Goal: Transaction & Acquisition: Purchase product/service

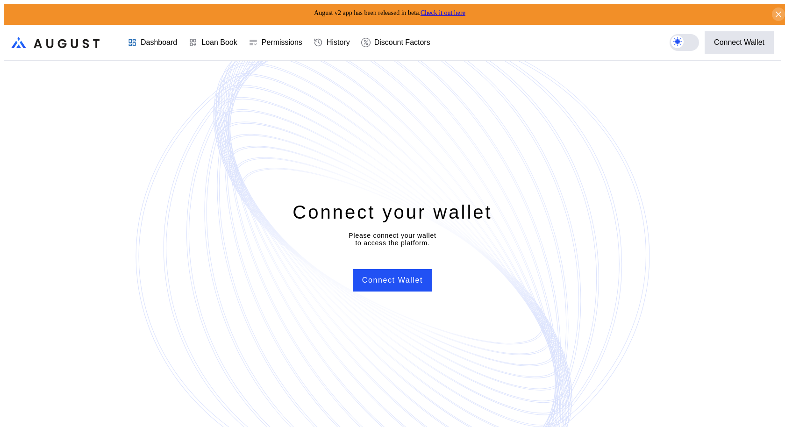
click at [403, 64] on div "Connect your wallet Please connect your wallet to access the platform. Connect …" at bounding box center [392, 246] width 777 height 370
click at [388, 279] on button "Connect Wallet" at bounding box center [392, 280] width 79 height 22
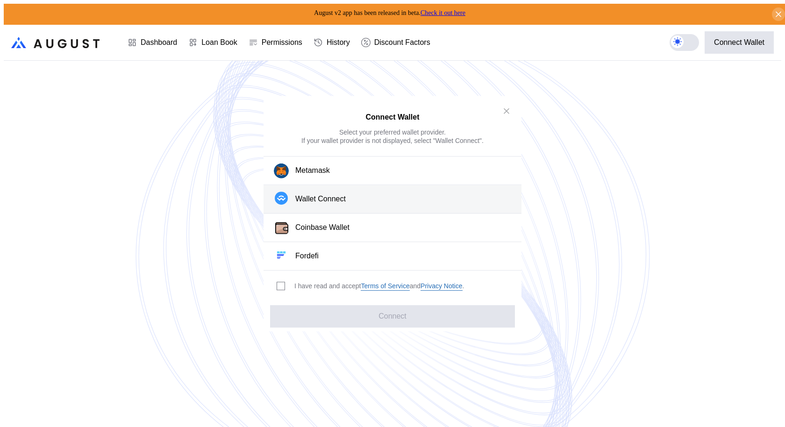
click at [326, 200] on div "Wallet Connect" at bounding box center [320, 199] width 50 height 10
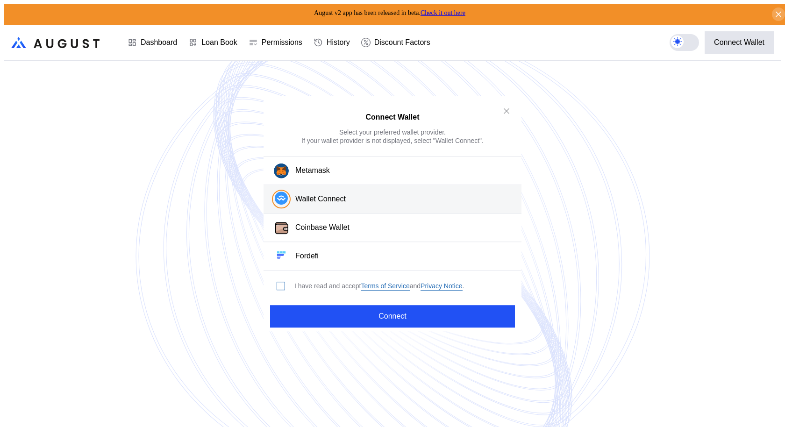
click at [279, 285] on span "modal" at bounding box center [280, 285] width 7 height 7
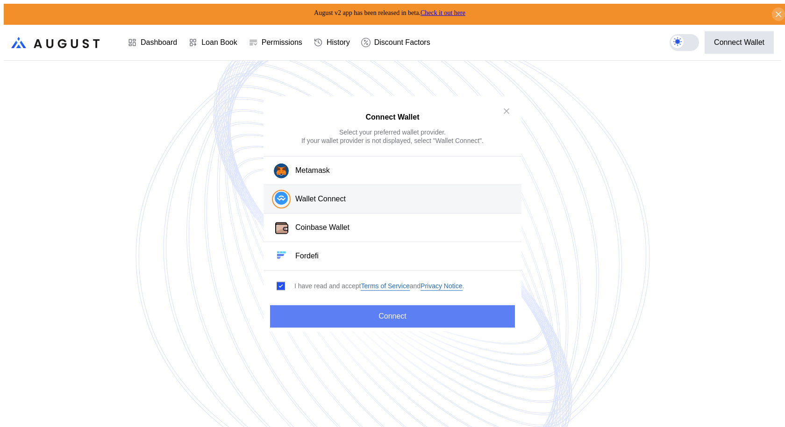
click at [309, 311] on button "Connect" at bounding box center [392, 316] width 245 height 22
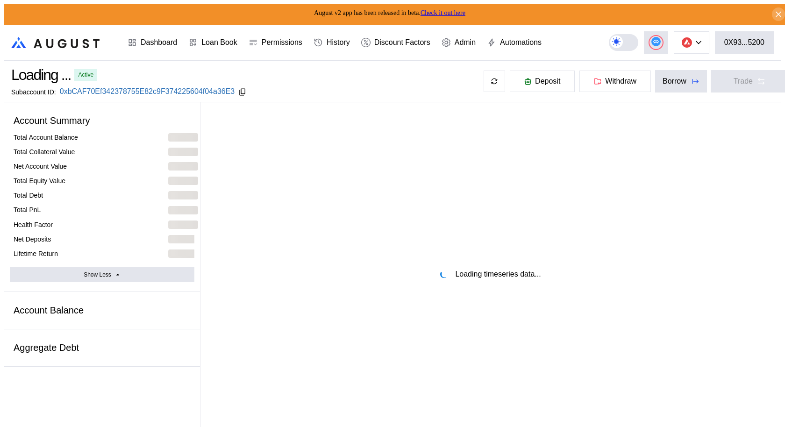
select select "*"
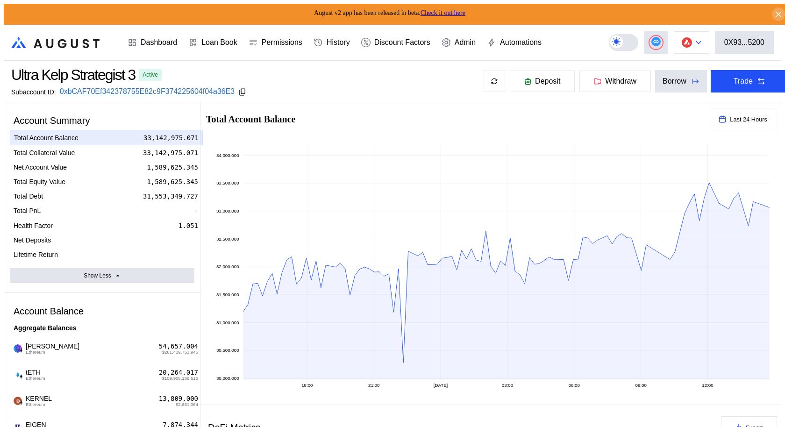
click at [689, 40] on img at bounding box center [686, 42] width 10 height 10
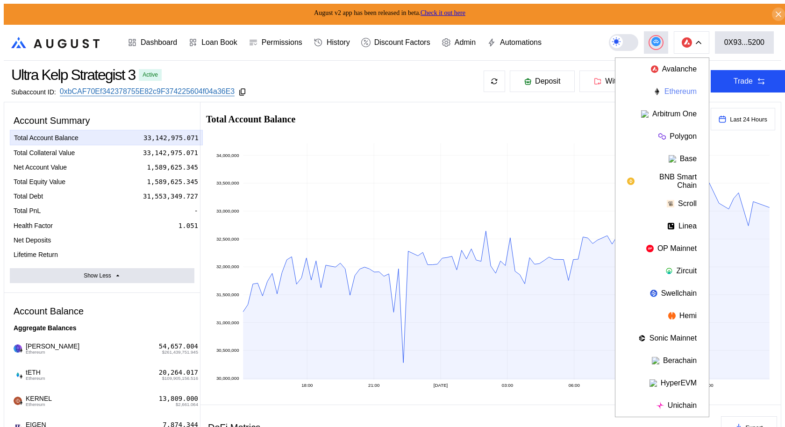
click at [686, 88] on button "Ethereum" at bounding box center [661, 91] width 93 height 22
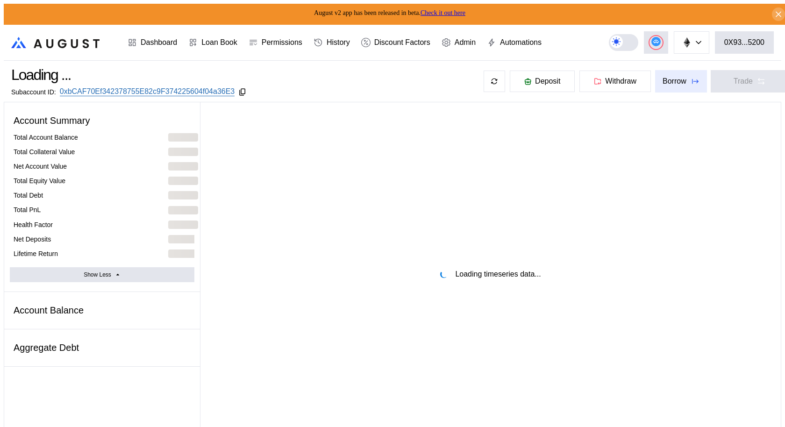
click at [672, 81] on div "Borrow" at bounding box center [674, 81] width 24 height 8
click at [665, 77] on div "Borrow" at bounding box center [674, 81] width 24 height 8
click at [672, 85] on button "Borrow" at bounding box center [681, 81] width 52 height 22
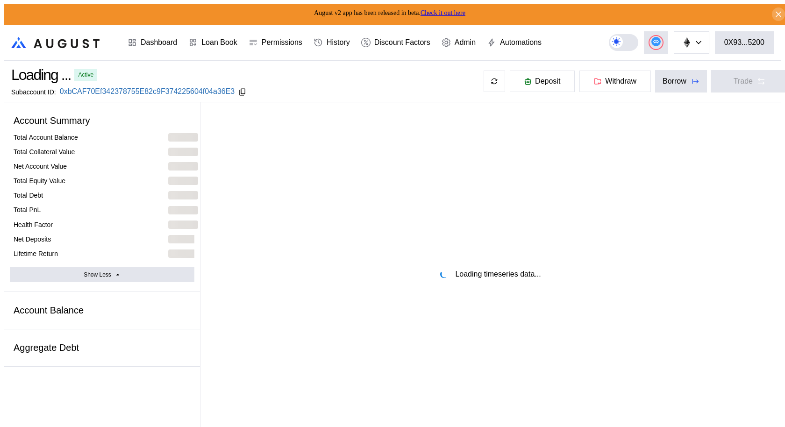
click at [655, 92] on div "Loading ... Active Subaccount ID: 0xbCAF70Ef342378755E82c9F374225604f04a36E3 De…" at bounding box center [400, 81] width 792 height 41
click at [659, 85] on button "Borrow" at bounding box center [681, 81] width 52 height 22
click at [674, 81] on button "Borrow" at bounding box center [681, 81] width 52 height 22
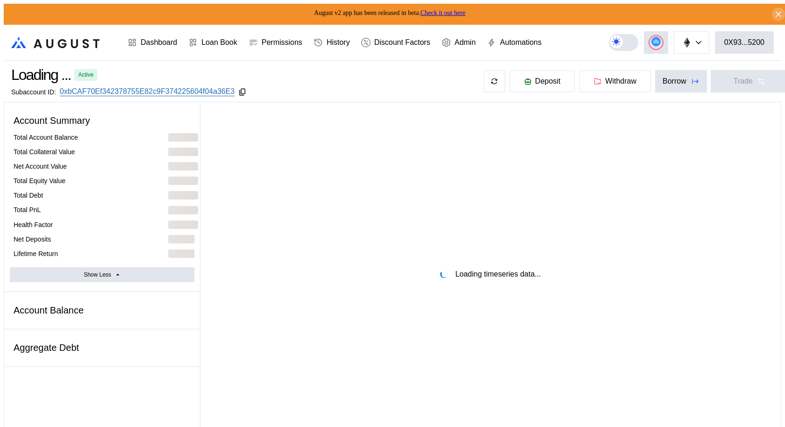
select select "*"
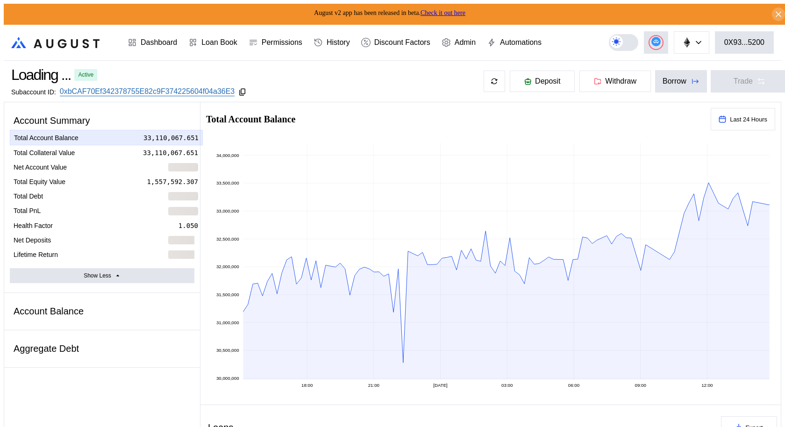
click at [547, 116] on h2 "Total Account Balance" at bounding box center [454, 118] width 497 height 9
click at [662, 77] on div "Borrow" at bounding box center [674, 81] width 24 height 8
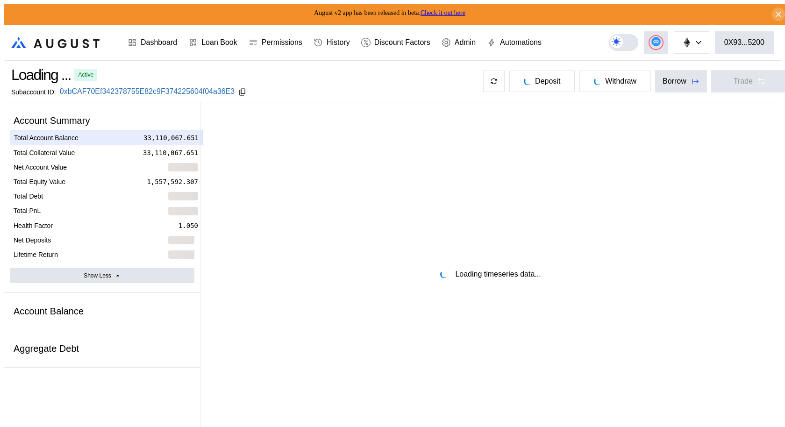
select select "*"
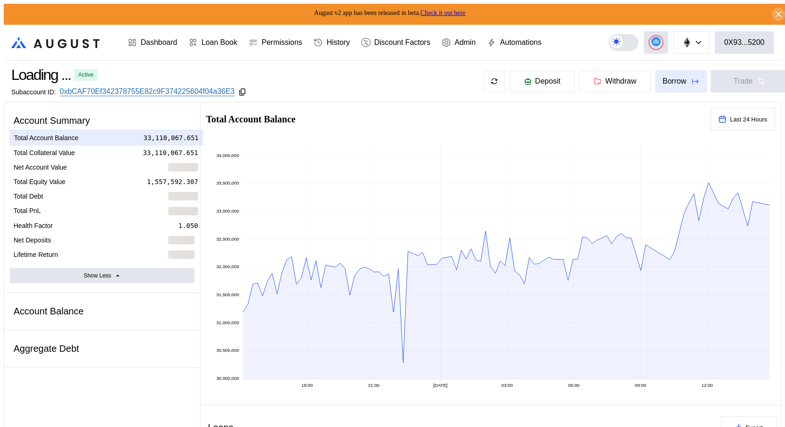
click at [665, 81] on div "Borrow" at bounding box center [674, 81] width 24 height 8
click at [672, 79] on div "Borrow" at bounding box center [674, 81] width 24 height 8
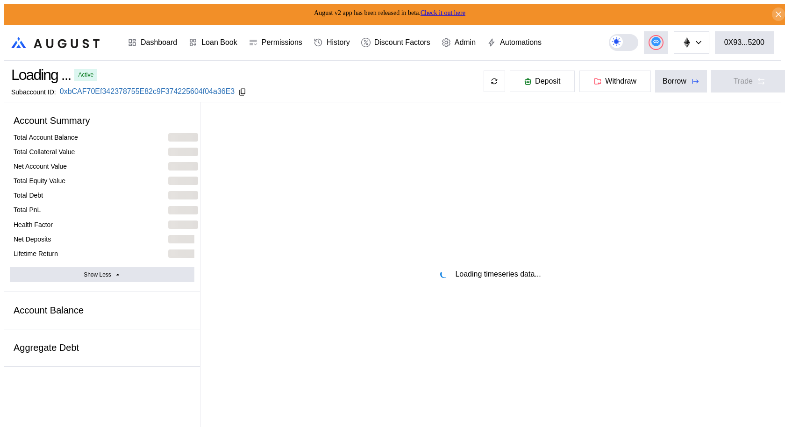
select select "*"
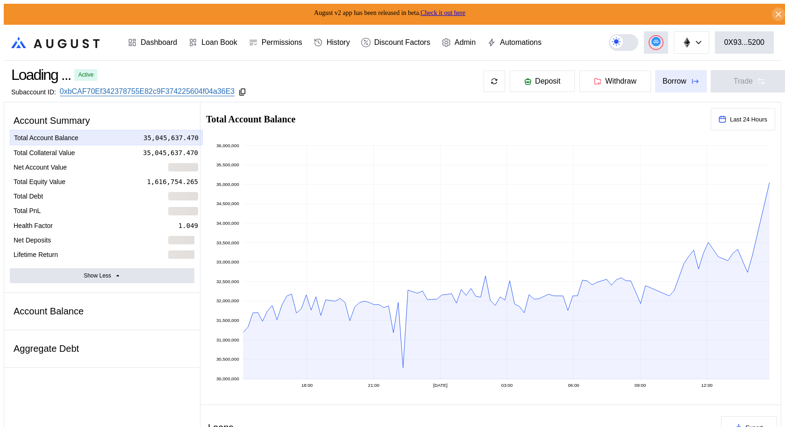
click at [662, 79] on div "Borrow" at bounding box center [674, 81] width 24 height 8
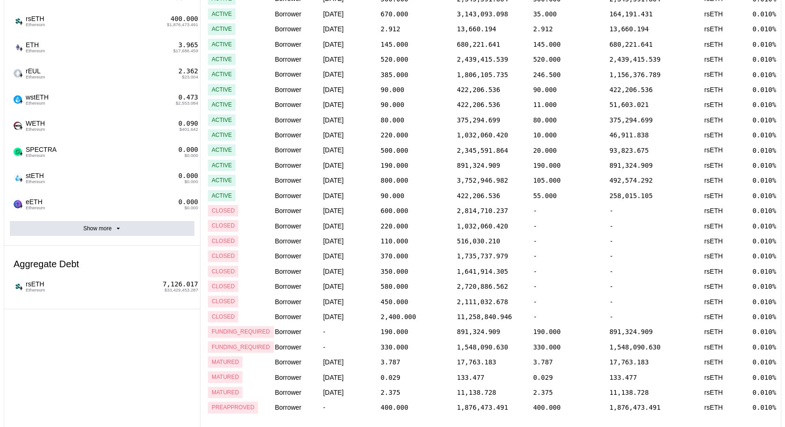
scroll to position [1019, 0]
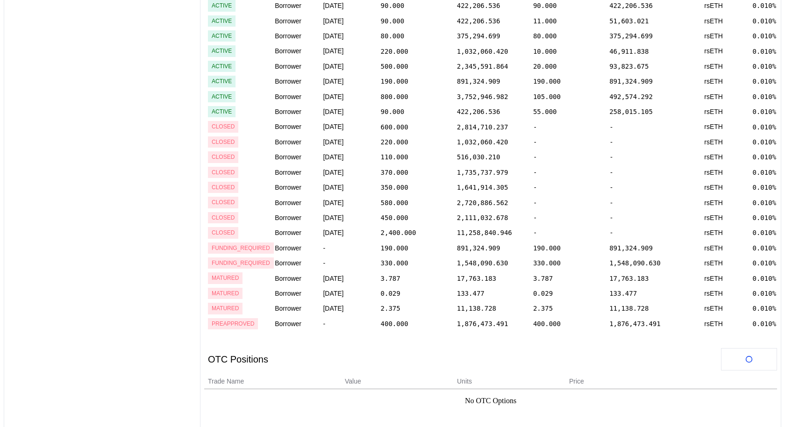
scroll to position [912, 0]
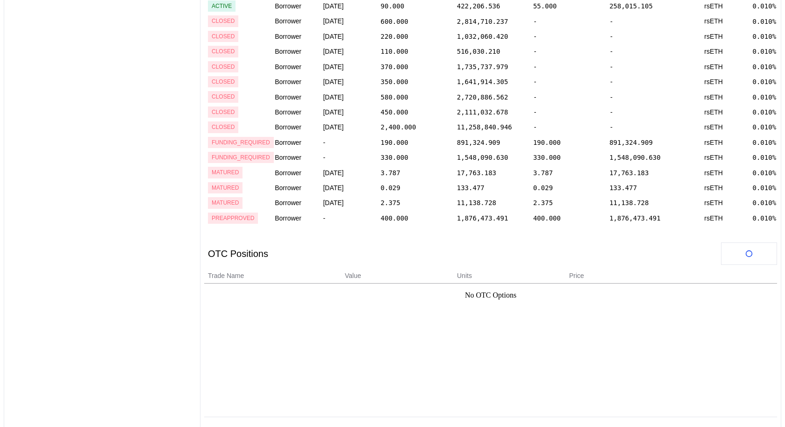
select select "*"
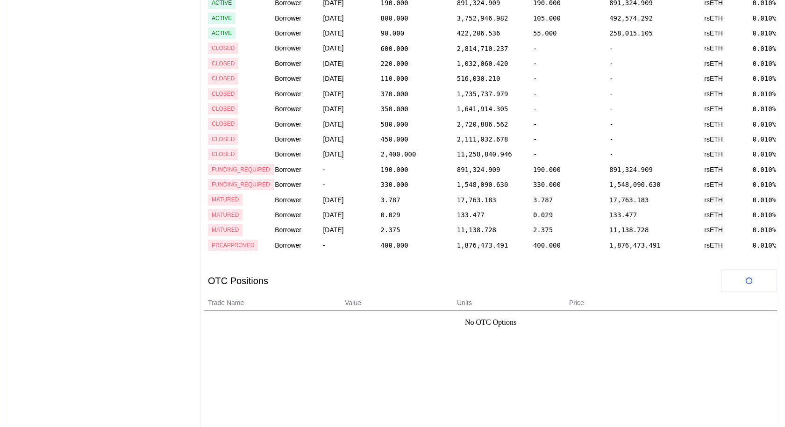
scroll to position [827, 0]
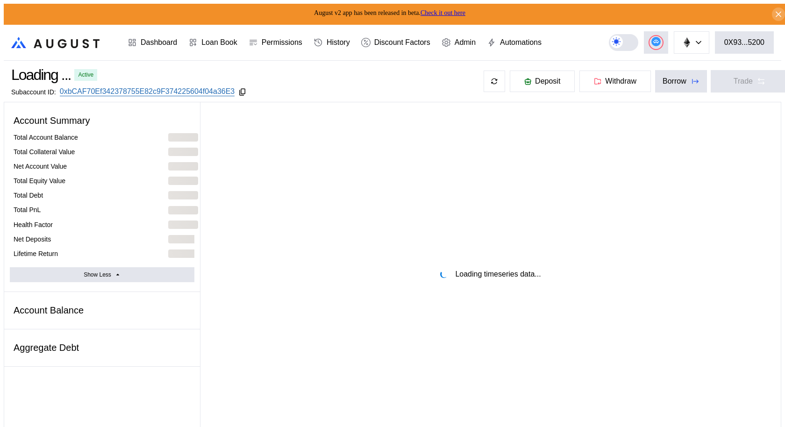
select select "*"
